Goal: Task Accomplishment & Management: Use online tool/utility

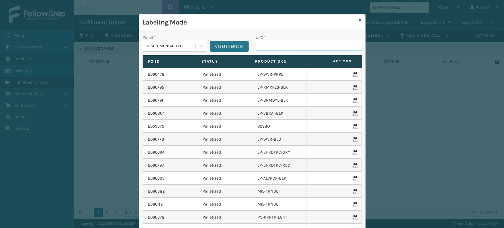
click at [288, 45] on input "UPC *" at bounding box center [309, 45] width 106 height 11
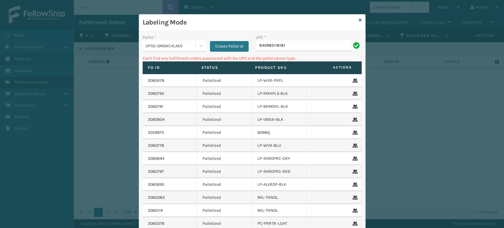
click at [170, 43] on div "UPSG-0M0NC4LAE0" at bounding box center [171, 46] width 51 height 6
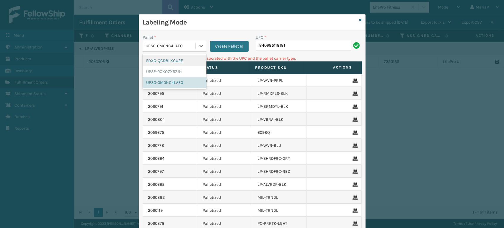
click at [175, 57] on div "FDXG-QCD8LXGU2E" at bounding box center [175, 60] width 64 height 11
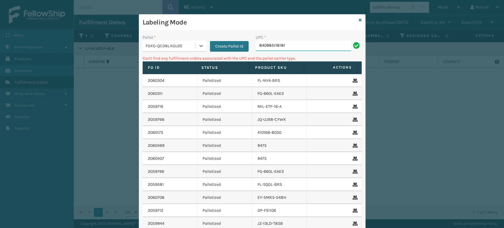
click at [276, 43] on input "840985118181" at bounding box center [303, 45] width 95 height 11
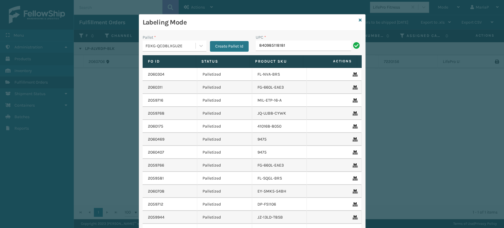
type input "840985118181"
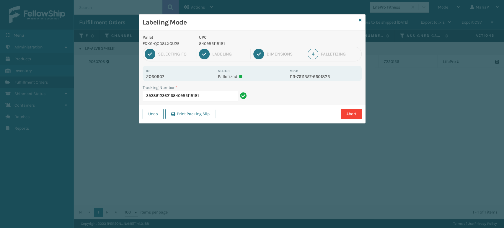
type input "392861236216840985118181"
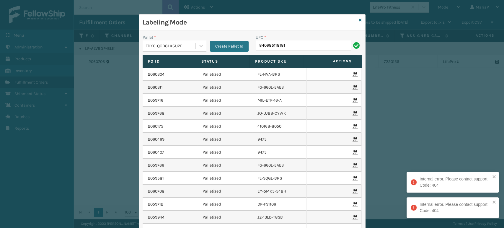
type input "840985118181"
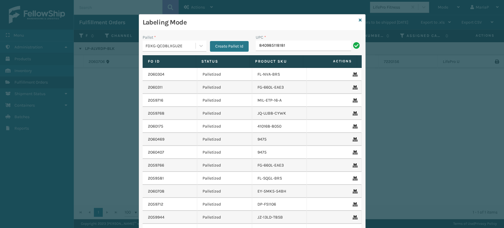
type input "840985118181"
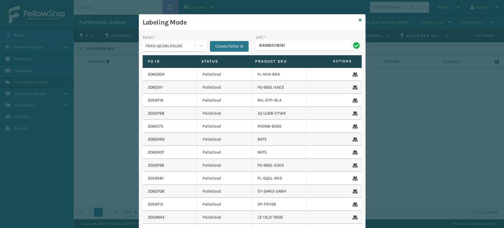
type input "840985118181"
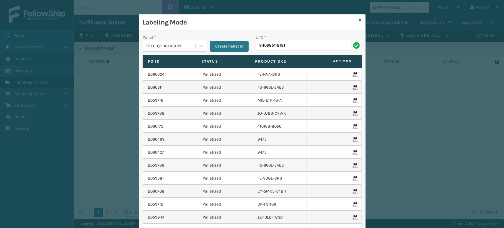
type input "840985118181"
type input "840985114"
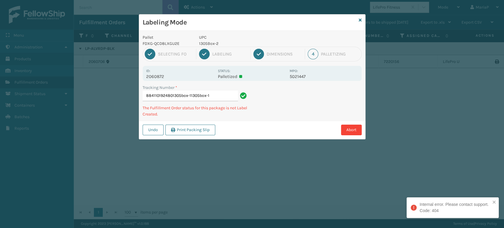
type input "8841101924801305box-11305box-1"
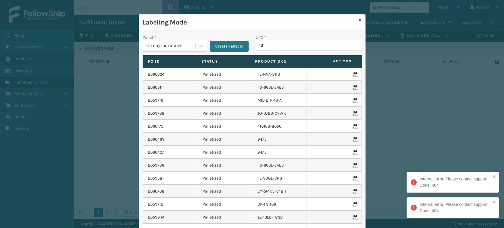
type input "130"
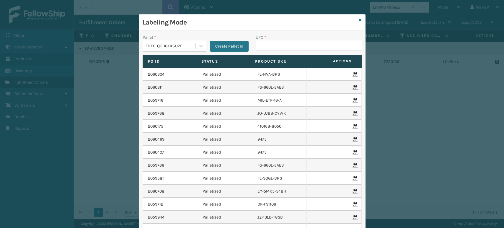
click at [180, 48] on div "FDXG-QCD8LXGU2E" at bounding box center [171, 46] width 51 height 6
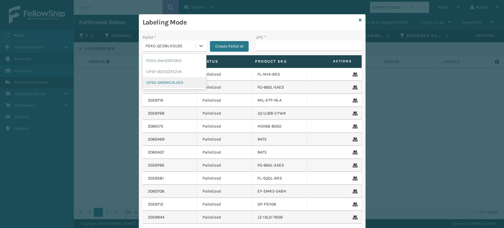
drag, startPoint x: 168, startPoint y: 82, endPoint x: 220, endPoint y: 72, distance: 52.7
click at [168, 82] on div "UPSG-0M0NC4LAE0" at bounding box center [175, 82] width 64 height 11
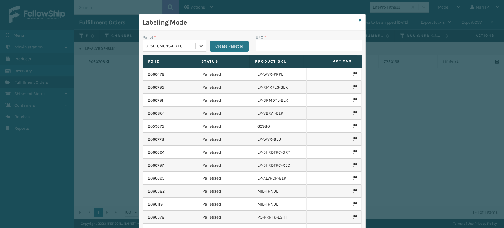
click at [279, 46] on input "UPC *" at bounding box center [309, 45] width 106 height 11
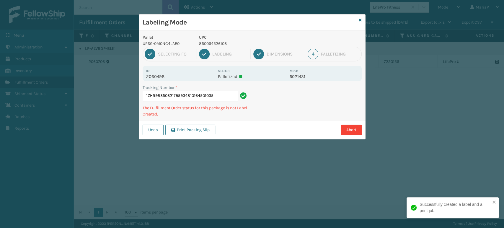
type input "1ZHR98350321795934810164501035"
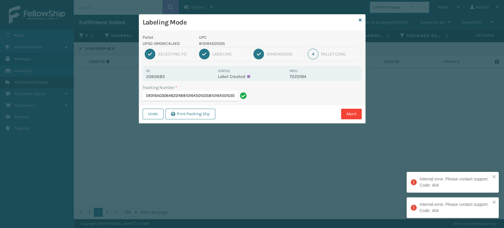
scroll to position [0, 30]
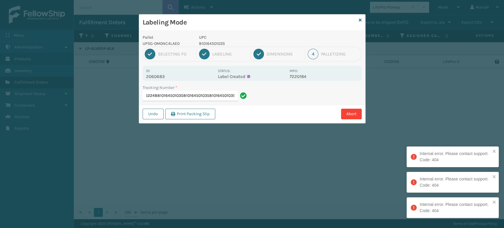
click at [252, 89] on div "Tracking Number * 1Z59316A0306462248810164501035810164501035810164501035" at bounding box center [195, 94] width 113 height 20
click at [224, 94] on input "1Z59316A0306462248810164501035810164501035810164501035" at bounding box center [190, 96] width 95 height 11
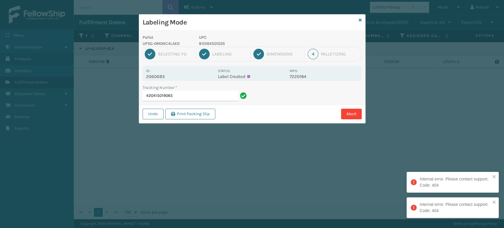
click at [219, 90] on div "Tracking Number *" at bounding box center [196, 87] width 106 height 6
click at [219, 91] on input "420415019065" at bounding box center [190, 96] width 95 height 11
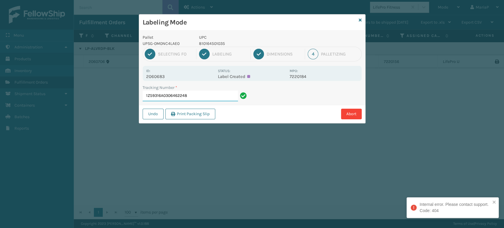
type input "1Z59316A0306462248"
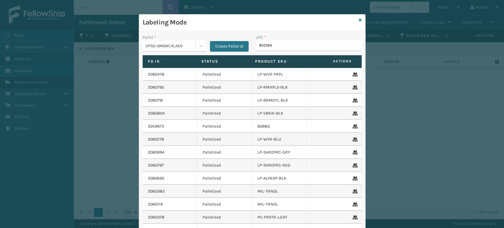
type input "8101645"
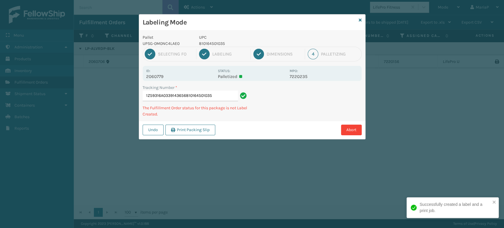
type input "1Z59316A0339143656810164501035"
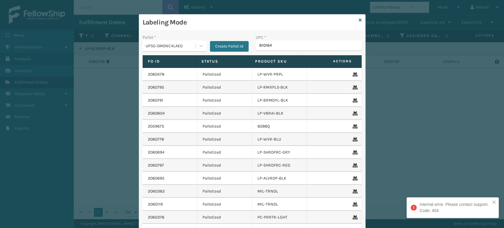
type input "8101645"
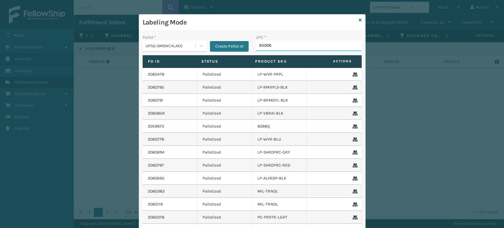
type input "850060"
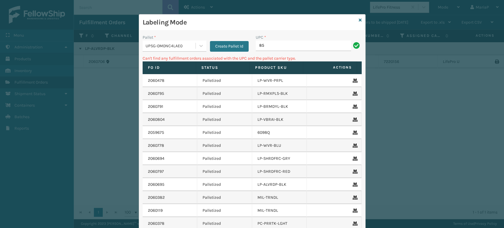
type input "8"
type input "ot-slpd-bge-tsp"
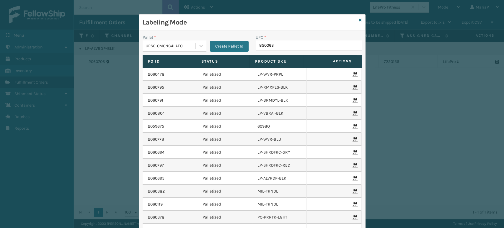
type input "8500637"
type input "8500530"
type input "850012486312"
type input "FL-OLVA-CRM"
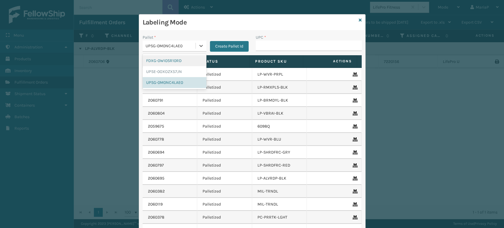
drag, startPoint x: 163, startPoint y: 46, endPoint x: 163, endPoint y: 49, distance: 3.2
click at [163, 49] on div "UPSG-0M0NC4LAE0" at bounding box center [169, 46] width 53 height 10
click at [183, 60] on div "FDXG-0WI0SR10RD" at bounding box center [175, 60] width 64 height 11
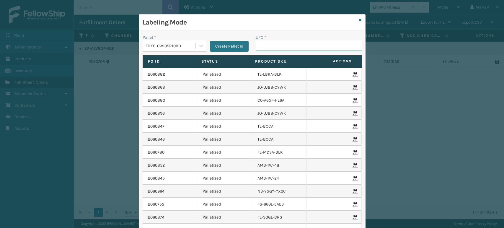
click at [260, 45] on input "UPC *" at bounding box center [309, 45] width 106 height 11
type input "8409851"
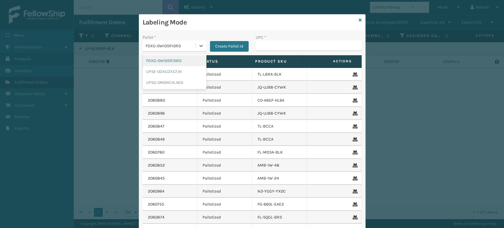
drag, startPoint x: 182, startPoint y: 44, endPoint x: 183, endPoint y: 58, distance: 14.8
click at [182, 44] on div "FDXG-0WI0SR10RD" at bounding box center [171, 46] width 51 height 6
click at [170, 79] on div "UPSG-0M0NC4LAE0" at bounding box center [175, 82] width 64 height 11
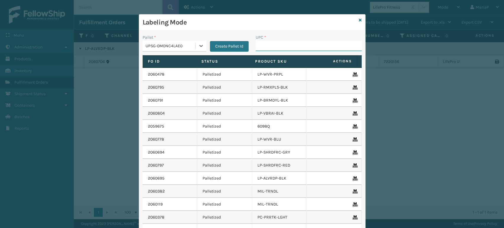
click at [266, 45] on input "UPC *" at bounding box center [309, 45] width 106 height 11
type input "8581000"
click at [359, 19] on icon at bounding box center [360, 20] width 3 height 4
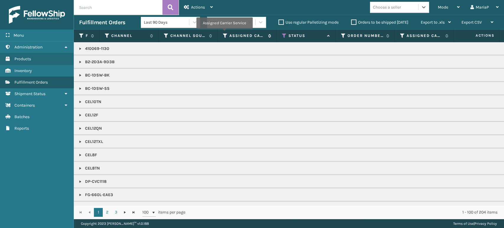
click at [224, 33] on icon at bounding box center [225, 35] width 5 height 5
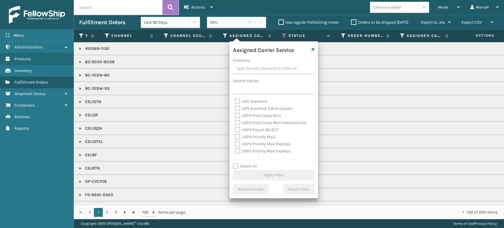
scroll to position [182, 0]
click at [236, 165] on label "Select All" at bounding box center [245, 166] width 24 height 5
click at [236, 163] on input "Select All" at bounding box center [277, 163] width 89 height 1
checkbox input "true"
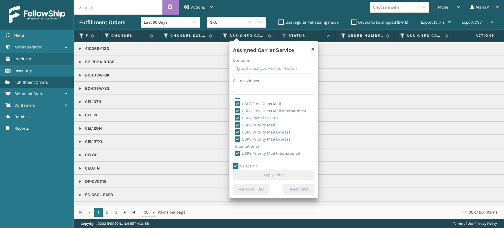
checkbox input "true"
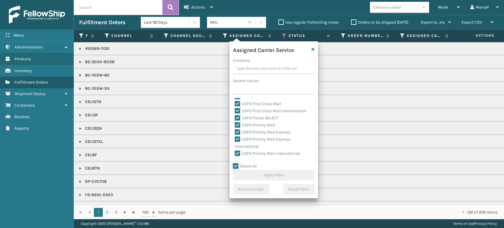
checkbox input "true"
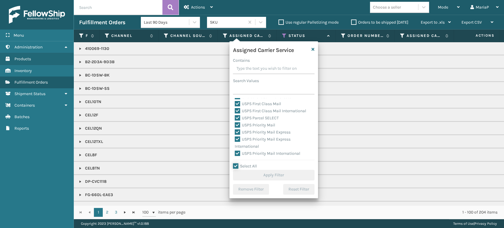
checkbox input "true"
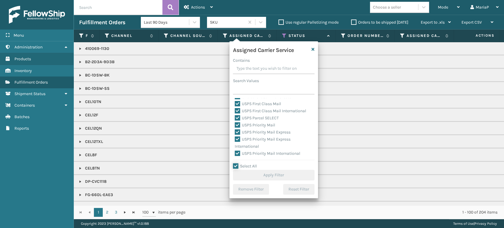
checkbox input "true"
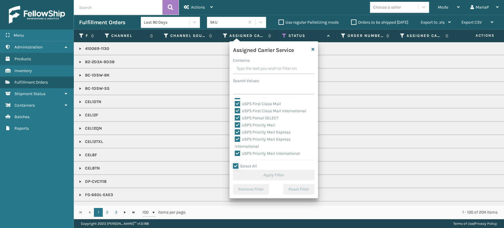
checkbox input "true"
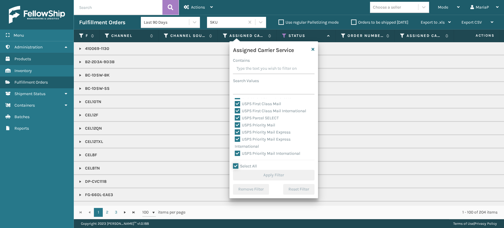
checkbox input "true"
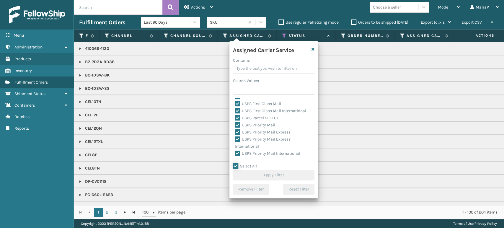
checkbox input "true"
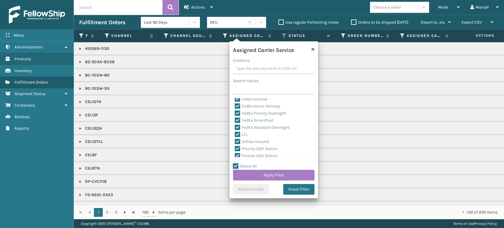
scroll to position [51, 0]
click at [236, 136] on label "LTL" at bounding box center [241, 135] width 13 height 5
click at [235, 136] on input "LTL" at bounding box center [235, 135] width 0 height 4
checkbox input "false"
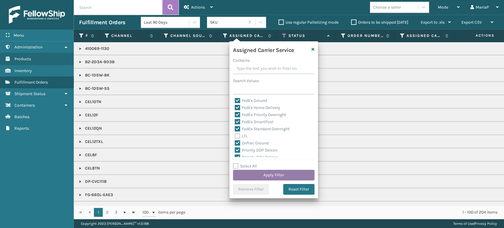
click at [267, 175] on button "Apply Filter" at bounding box center [274, 175] width 82 height 11
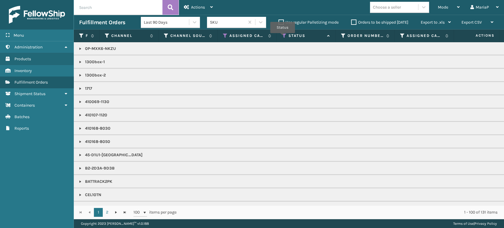
click at [283, 37] on icon at bounding box center [284, 35] width 5 height 5
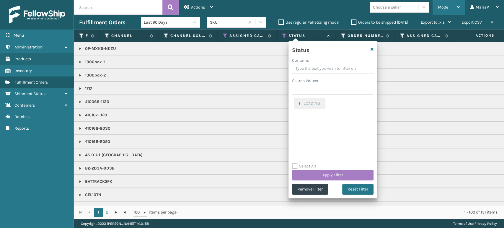
click at [445, 8] on span "Mode" at bounding box center [443, 7] width 10 height 5
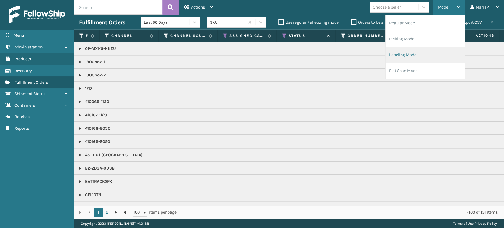
click at [409, 59] on li "Labeling Mode" at bounding box center [425, 55] width 79 height 16
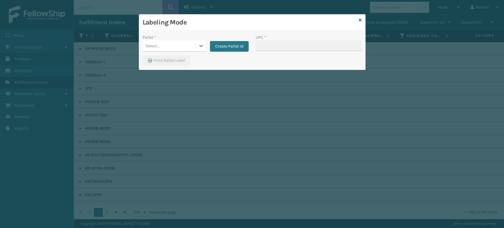
click at [172, 46] on div "Select..." at bounding box center [169, 46] width 53 height 10
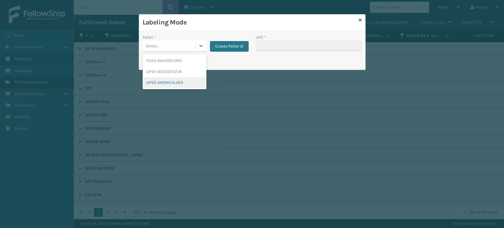
click at [165, 83] on div "UPSG-0M0NC4LAE0" at bounding box center [175, 82] width 64 height 11
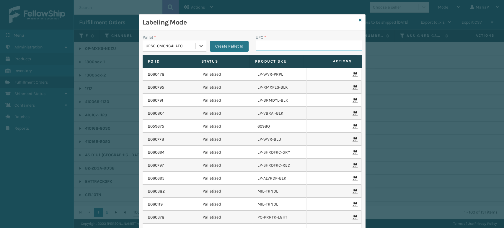
click at [265, 41] on input "UPC *" at bounding box center [309, 45] width 106 height 11
type input "858100007"
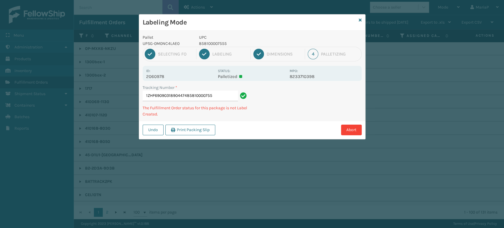
type input "1ZHF69090318904474858100007555"
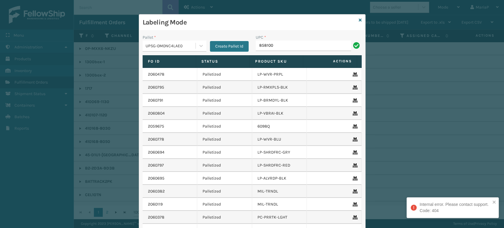
type input "8581000"
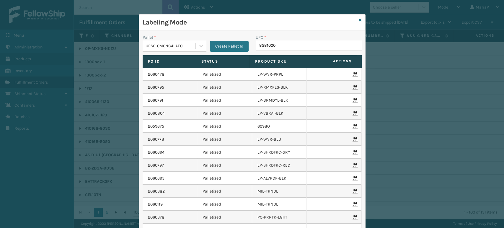
type input "85810000"
type input "FL-OLVA-CRM"
type input "85810000792"
type input "85440300"
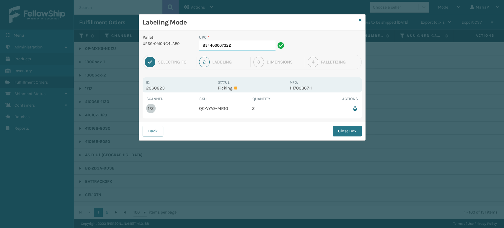
click at [240, 44] on input "854403007322" at bounding box center [237, 45] width 76 height 11
click at [340, 127] on button "Close Box" at bounding box center [347, 131] width 29 height 11
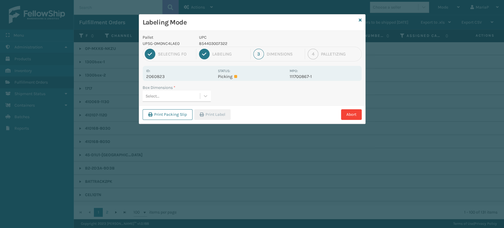
click at [177, 96] on div "Select..." at bounding box center [171, 96] width 57 height 10
type input "med"
click at [213, 112] on button "Print Label" at bounding box center [212, 114] width 36 height 11
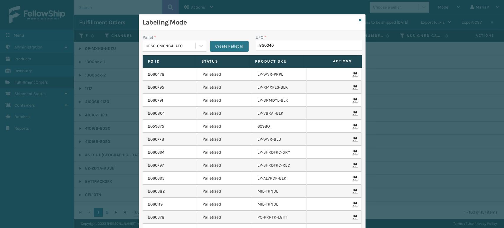
type input "8500406"
type input "85000445"
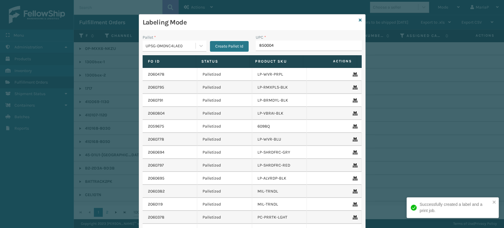
type input "8500044"
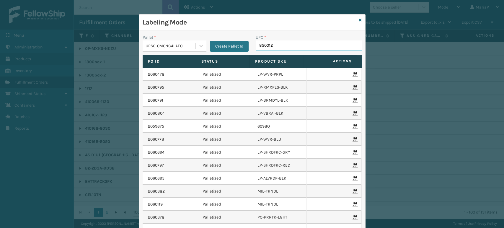
type input "8500124"
type input "85004"
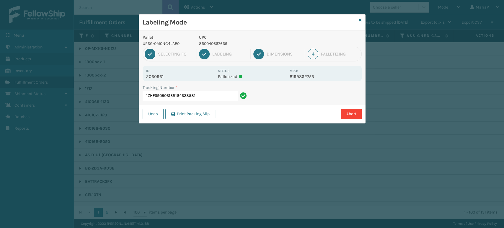
type input "1ZHF6909031381646285810"
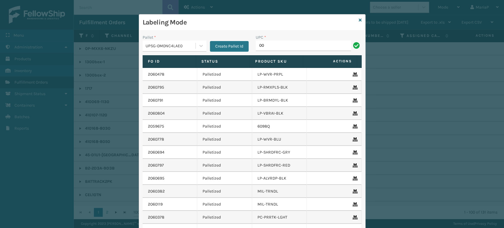
type input "0"
type input "858100007623"
click at [273, 49] on input "UPC *" at bounding box center [309, 45] width 106 height 11
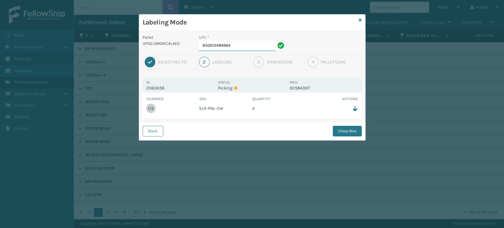
click at [236, 43] on input "850012486664" at bounding box center [237, 45] width 76 height 11
click at [339, 127] on button "Close Box" at bounding box center [347, 131] width 29 height 11
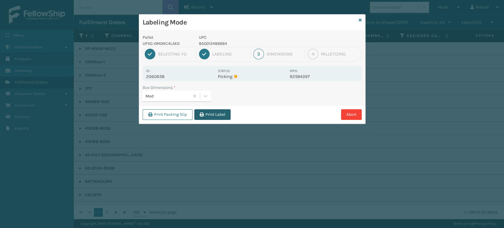
click at [208, 115] on button "Print Label" at bounding box center [212, 114] width 36 height 11
click at [210, 115] on div "Labeling Mode Pallet UPSG-0M0NC4LAE0 UPC 850012486664 1 Selecting FO 2 Labeling…" at bounding box center [252, 114] width 504 height 228
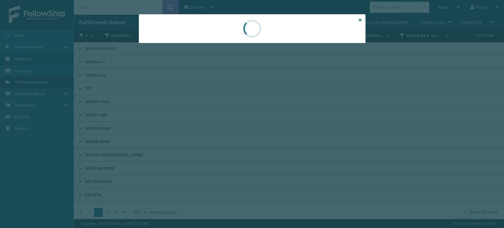
click at [210, 115] on div at bounding box center [252, 114] width 504 height 228
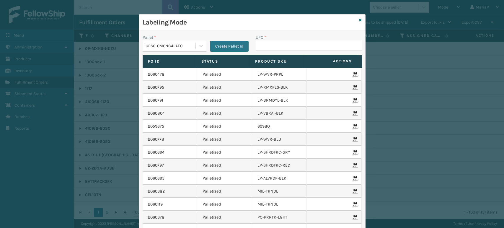
click at [356, 18] on div "Labeling Mode" at bounding box center [252, 22] width 226 height 16
click at [359, 18] on icon at bounding box center [360, 20] width 3 height 4
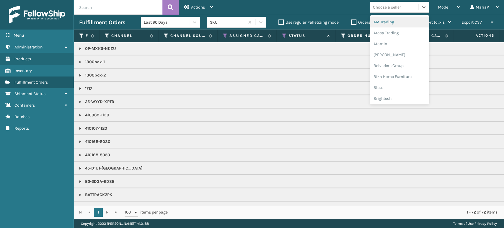
click at [401, 6] on div "Choose a seller" at bounding box center [387, 7] width 28 height 6
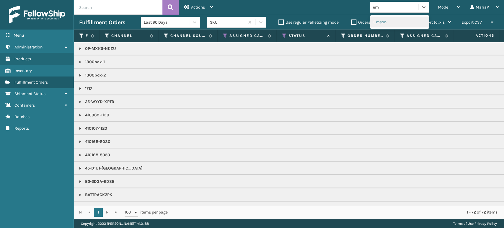
type input "ems"
click at [388, 18] on div "Emson" at bounding box center [399, 22] width 59 height 11
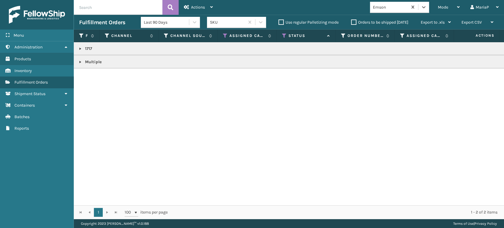
click at [81, 63] on link at bounding box center [80, 62] width 5 height 5
click at [82, 77] on link at bounding box center [78, 77] width 9 height 9
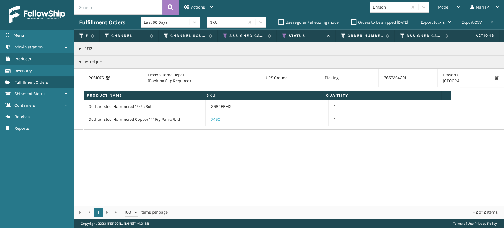
click at [218, 121] on link "7450" at bounding box center [215, 120] width 9 height 6
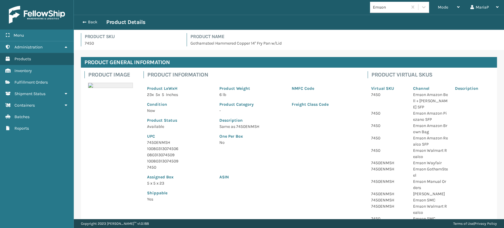
click at [161, 149] on p "10080313074506" at bounding box center [179, 149] width 65 height 6
copy p "10080313074506"
click at [87, 21] on button "Back" at bounding box center [92, 21] width 27 height 5
click at [88, 21] on button "Back" at bounding box center [92, 21] width 27 height 5
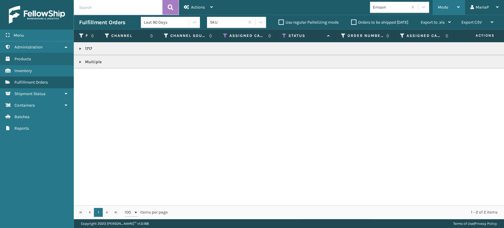
click at [448, 5] on span "Mode" at bounding box center [443, 7] width 10 height 5
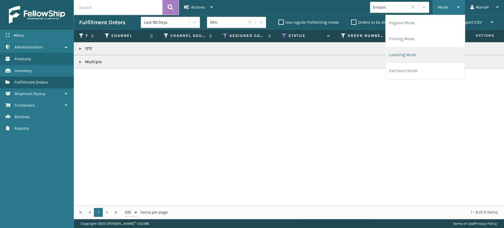
click at [419, 56] on li "Labeling Mode" at bounding box center [425, 55] width 79 height 16
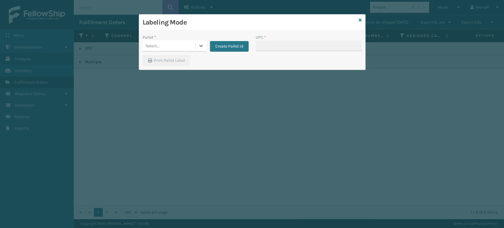
click at [183, 44] on div "Select..." at bounding box center [169, 46] width 53 height 10
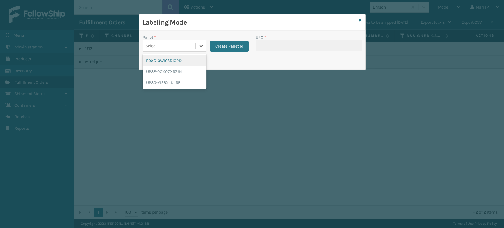
click at [183, 59] on div "FDXG-0WI0SR10RD" at bounding box center [175, 60] width 64 height 11
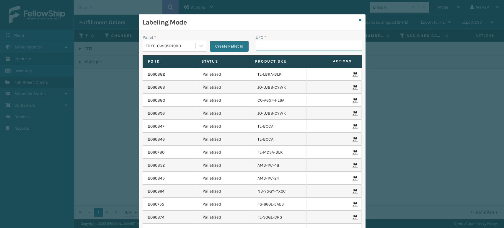
click at [277, 47] on input "UPC *" at bounding box center [309, 45] width 106 height 11
paste input "10080313074506"
type input "10080313074506"
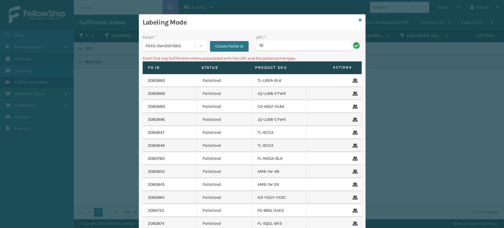
type input "1"
type input "7450"
click at [359, 20] on div "Labeling Mode" at bounding box center [252, 22] width 226 height 16
click at [359, 22] on icon at bounding box center [360, 20] width 3 height 4
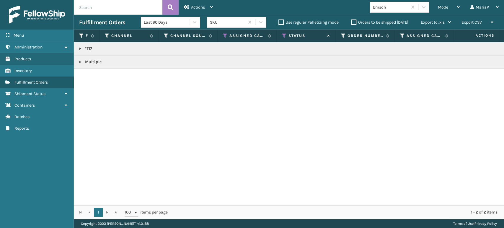
click at [79, 63] on link at bounding box center [80, 62] width 5 height 5
click at [82, 78] on link at bounding box center [78, 77] width 9 height 9
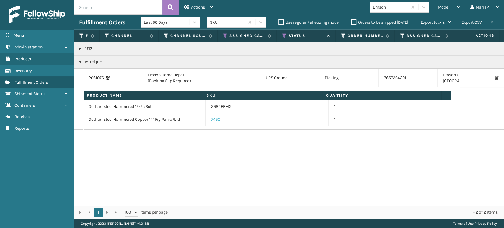
click at [216, 119] on link "7450" at bounding box center [215, 120] width 9 height 6
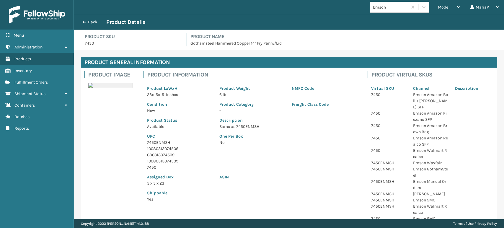
click at [159, 156] on p "080313074509" at bounding box center [179, 155] width 65 height 6
copy p "080313074509"
click at [83, 21] on span "button" at bounding box center [84, 22] width 4 height 4
click at [84, 21] on span "button" at bounding box center [84, 22] width 4 height 4
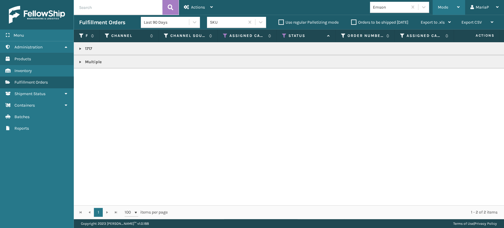
click at [444, 9] on span "Mode" at bounding box center [443, 7] width 10 height 5
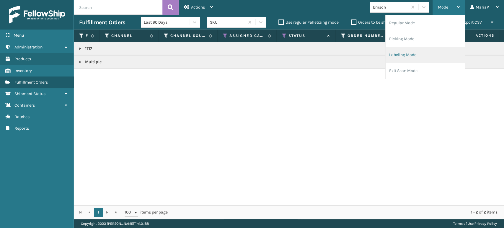
click at [428, 54] on li "Labeling Mode" at bounding box center [425, 55] width 79 height 16
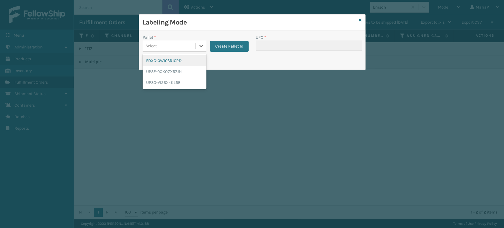
drag, startPoint x: 158, startPoint y: 44, endPoint x: 165, endPoint y: 51, distance: 10.4
click at [159, 44] on div "Select..." at bounding box center [153, 46] width 14 height 6
click at [173, 58] on div "FDXG-0WI0SR10RD" at bounding box center [175, 60] width 64 height 11
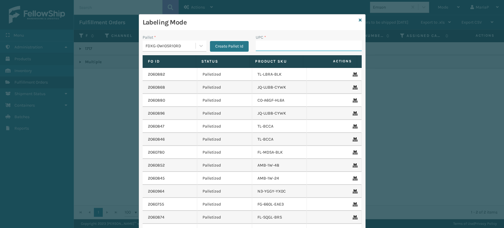
click at [265, 45] on input "UPC *" at bounding box center [309, 45] width 106 height 11
paste input "080313074509"
type input "080313074509"
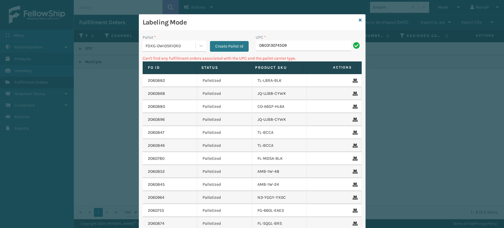
click at [159, 46] on div "FDXG-0WI0SR10RD" at bounding box center [171, 46] width 51 height 6
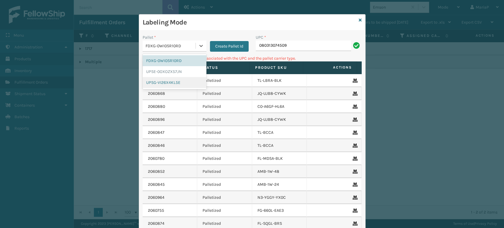
click at [172, 82] on div "UPSG-VI26X4KL5E" at bounding box center [175, 82] width 64 height 11
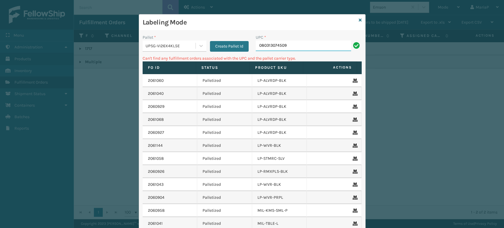
click at [288, 46] on input "080313074509" at bounding box center [303, 45] width 95 height 11
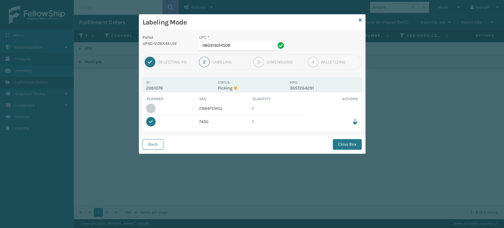
click at [358, 142] on button "Close Box" at bounding box center [347, 144] width 29 height 11
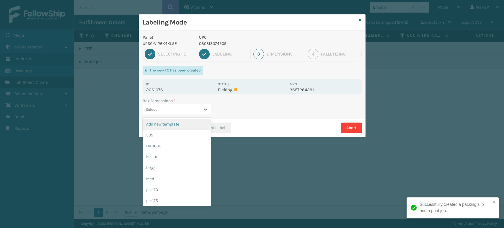
click at [183, 105] on div "Select..." at bounding box center [171, 110] width 57 height 10
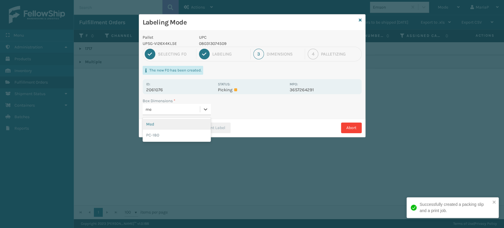
type input "med"
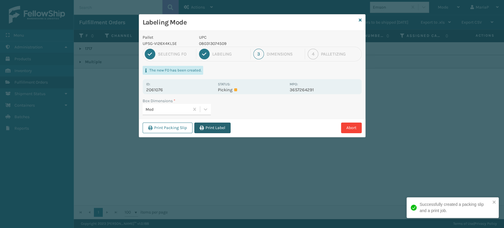
click at [207, 127] on button "Print Label" at bounding box center [212, 128] width 36 height 11
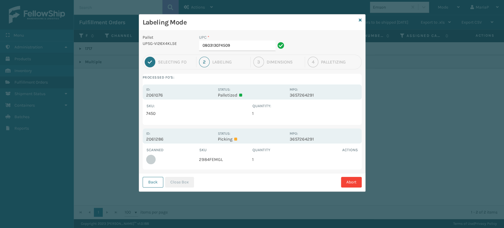
click at [211, 161] on td "2984FEMGL" at bounding box center [225, 159] width 53 height 13
click at [212, 161] on td "2984FEMGL" at bounding box center [225, 159] width 53 height 13
copy td "2984FEMGL"
click at [239, 40] on div "UPC *" at bounding box center [242, 37] width 87 height 6
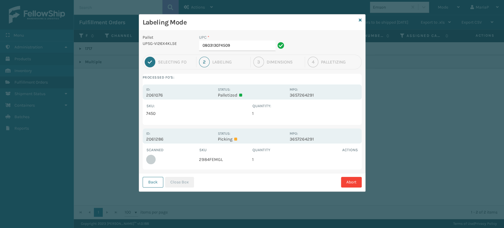
click at [239, 40] on div "UPC *" at bounding box center [242, 37] width 87 height 6
click at [239, 42] on input "080313074509" at bounding box center [237, 45] width 76 height 11
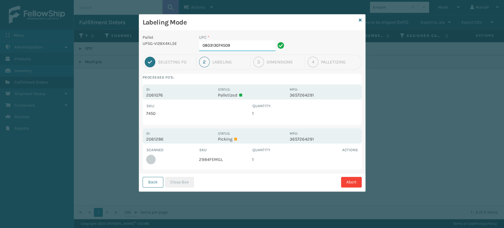
paste input "2984FEMGL"
click at [232, 45] on input "2984FEMGL" at bounding box center [237, 45] width 76 height 11
click at [204, 162] on td "2984FEMGL" at bounding box center [225, 159] width 53 height 13
click at [239, 46] on input "2984FEMGL" at bounding box center [237, 45] width 76 height 11
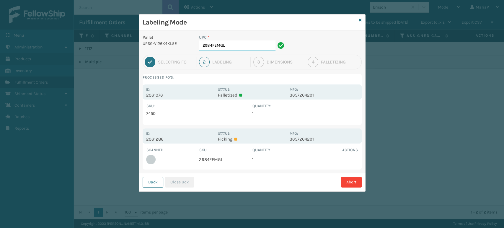
click at [239, 46] on input "2984FEMGL" at bounding box center [237, 45] width 76 height 11
type input "10080313029841"
click at [188, 173] on div "Back Close Box Abort" at bounding box center [252, 182] width 226 height 18
click at [185, 188] on div "Back Close Box Abort" at bounding box center [252, 182] width 226 height 18
click at [187, 185] on button "Close Box" at bounding box center [179, 182] width 29 height 11
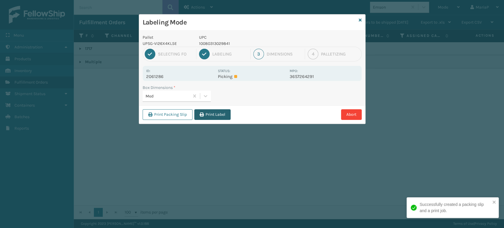
click at [212, 115] on button "Print Label" at bounding box center [212, 114] width 36 height 11
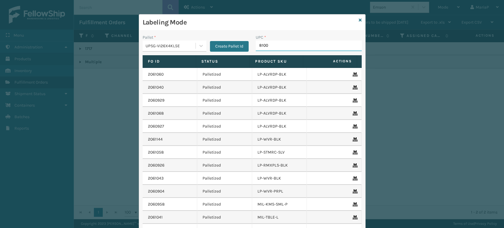
type input "81008"
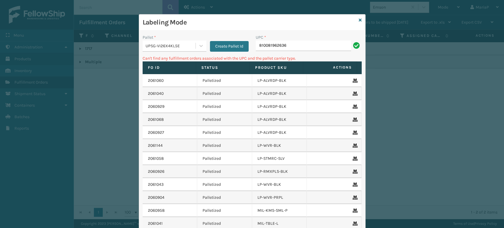
click at [159, 44] on div "UPSG-VI26X4KL5E" at bounding box center [171, 46] width 51 height 6
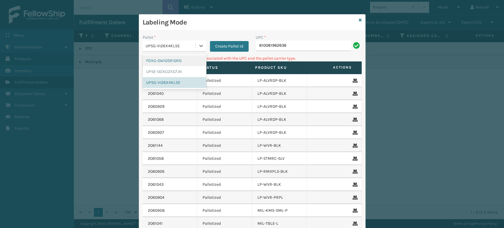
drag, startPoint x: 168, startPoint y: 61, endPoint x: 175, endPoint y: 63, distance: 7.2
click at [169, 61] on div "FDXG-0WI0SR10RD" at bounding box center [175, 60] width 64 height 11
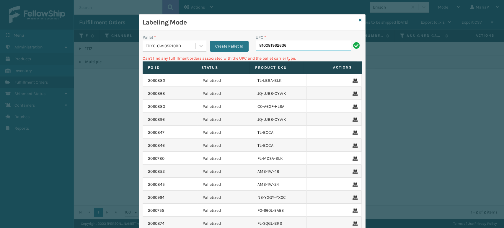
click at [294, 45] on input "810081962636" at bounding box center [303, 45] width 95 height 11
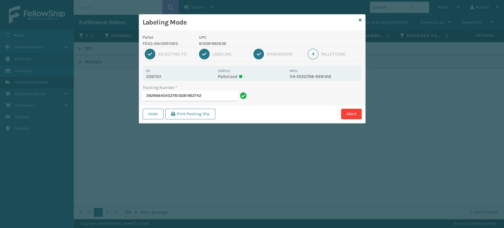
type input "392866404527810081962742"
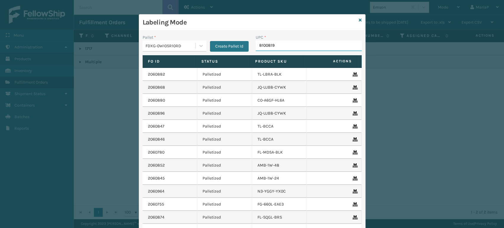
type input "81008196"
type input "8499860"
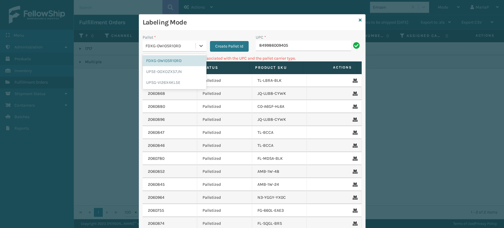
click at [150, 47] on div "FDXG-0WI0SR10RD" at bounding box center [171, 46] width 51 height 6
click at [154, 82] on div "UPSG-VI26X4KL5E" at bounding box center [175, 82] width 64 height 11
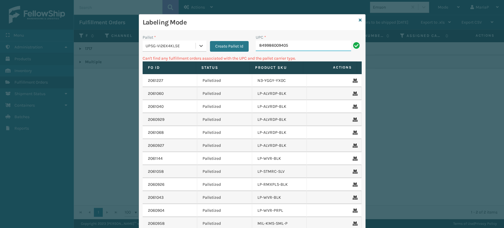
click at [281, 51] on input "849986009405" at bounding box center [303, 45] width 95 height 11
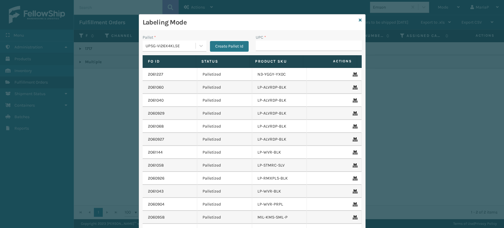
click at [170, 42] on div "UPSG-VI26X4KL5E" at bounding box center [169, 46] width 53 height 10
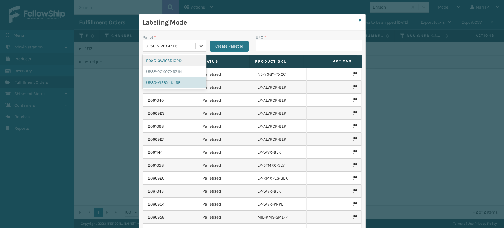
click at [167, 56] on div "FDXG-0WI0SR10RD" at bounding box center [175, 60] width 64 height 11
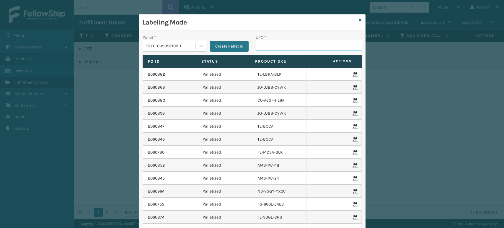
click at [259, 45] on input "UPC *" at bounding box center [309, 45] width 106 height 11
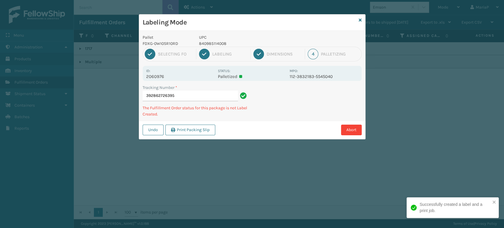
click at [217, 45] on p "840985114008" at bounding box center [242, 43] width 87 height 6
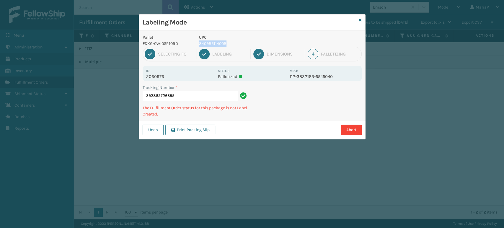
copy p "840985114008"
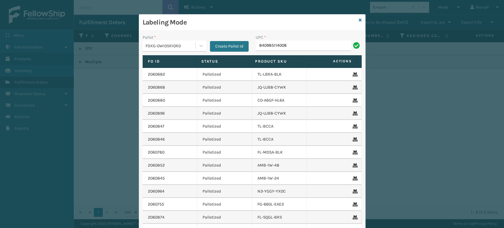
type input "840985114008"
type input "8500645"
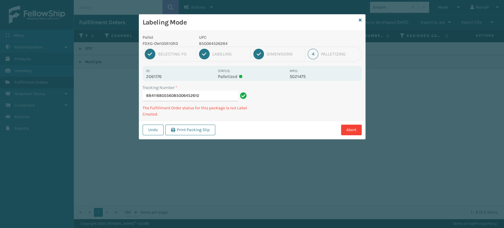
type input "884116805560850064526103"
type input "8841168121161300BOX-1"
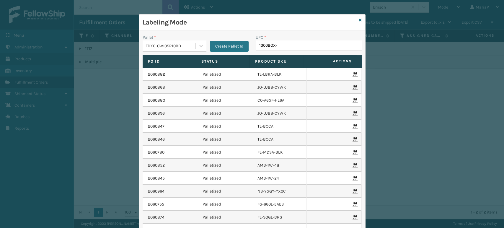
type input "1300BOX-1"
type input "8499860"
type input "849986033"
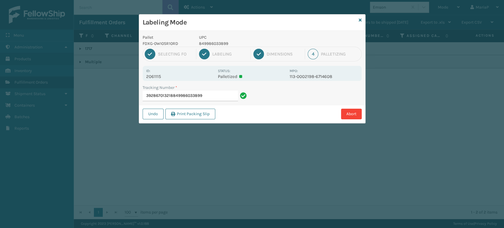
type input "392867013218849986033899"
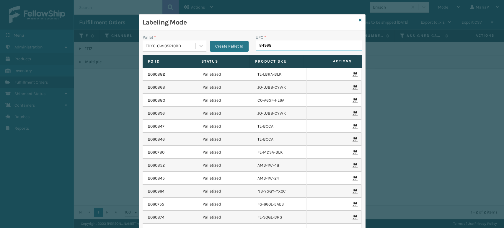
type input "849986"
